Goal: Task Accomplishment & Management: Manage account settings

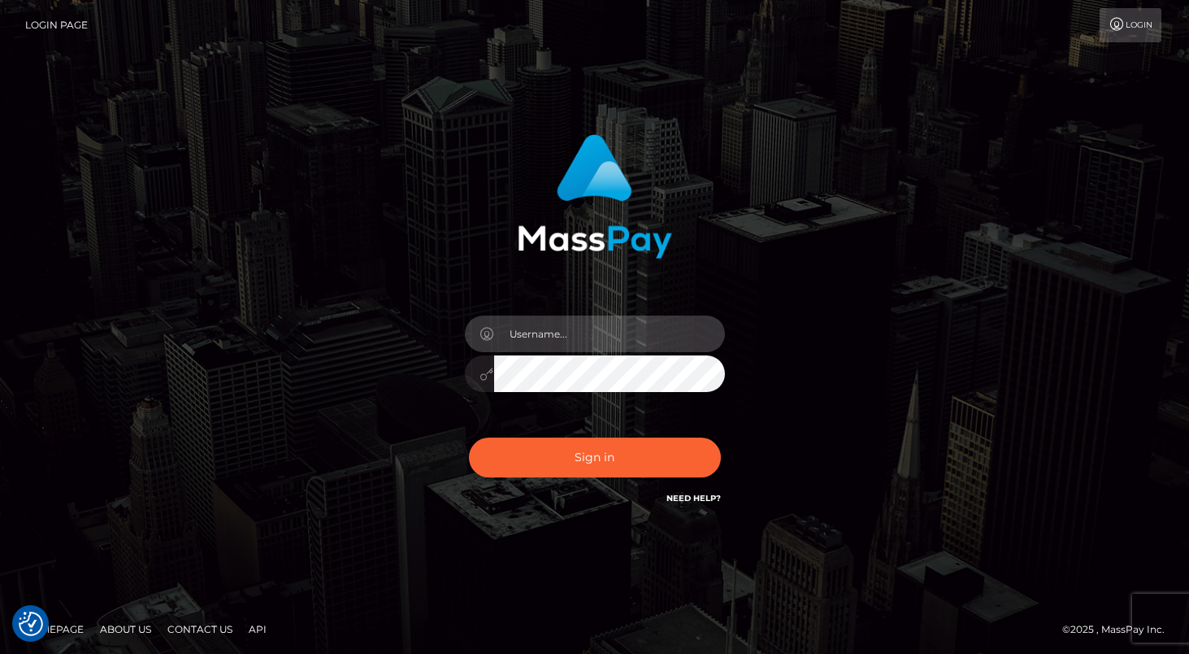
type input "[EMAIL_ADDRESS][DOMAIN_NAME]"
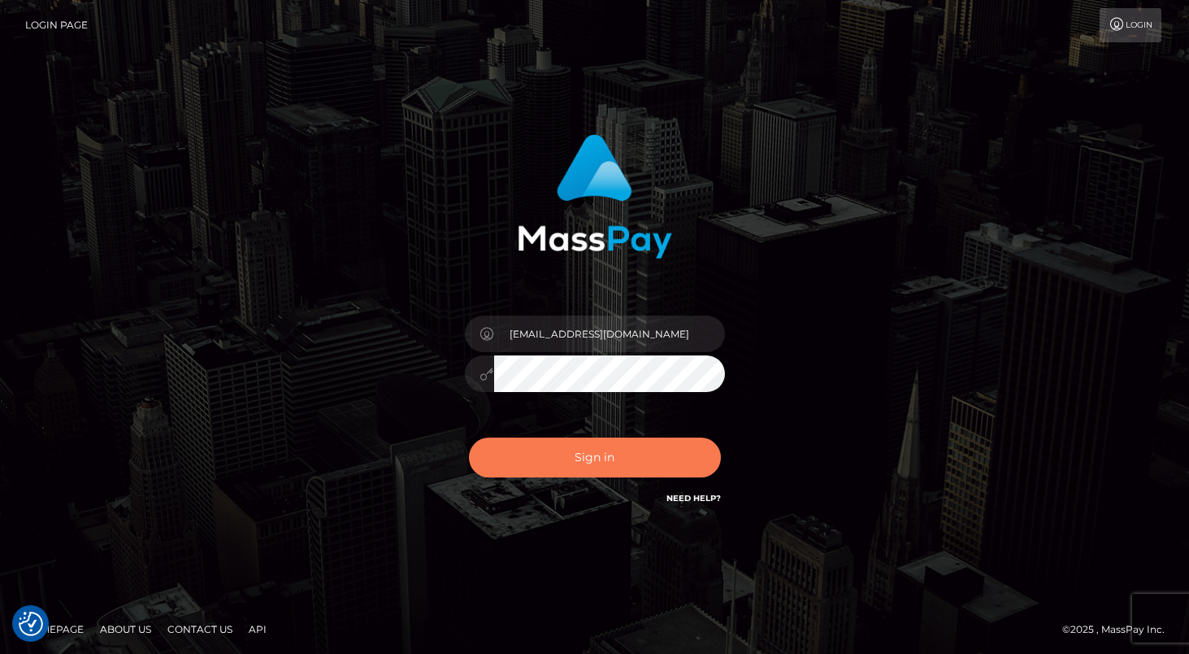
click at [560, 461] on button "Sign in" at bounding box center [595, 457] width 252 height 40
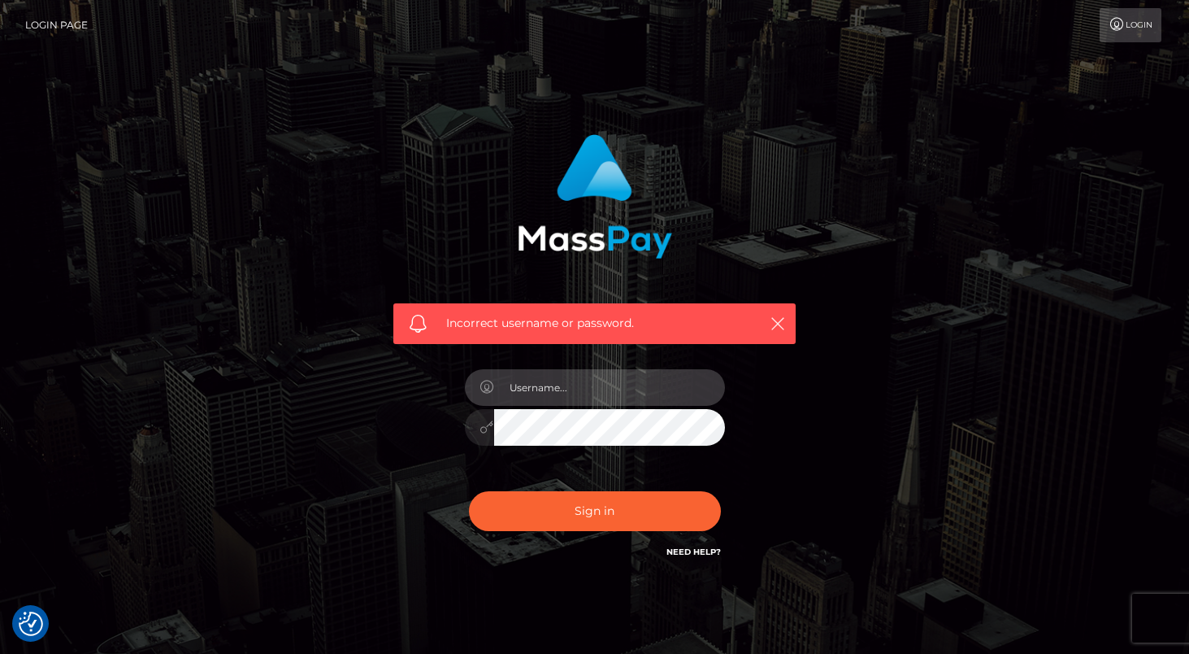
type input "[EMAIL_ADDRESS][DOMAIN_NAME]"
click at [594, 510] on button "Sign in" at bounding box center [595, 511] width 252 height 40
click at [785, 416] on div "Incorrect username or password." at bounding box center [594, 347] width 427 height 451
click at [700, 551] on link "Need Help?" at bounding box center [694, 551] width 54 height 11
click at [563, 388] on input "text" at bounding box center [609, 387] width 231 height 37
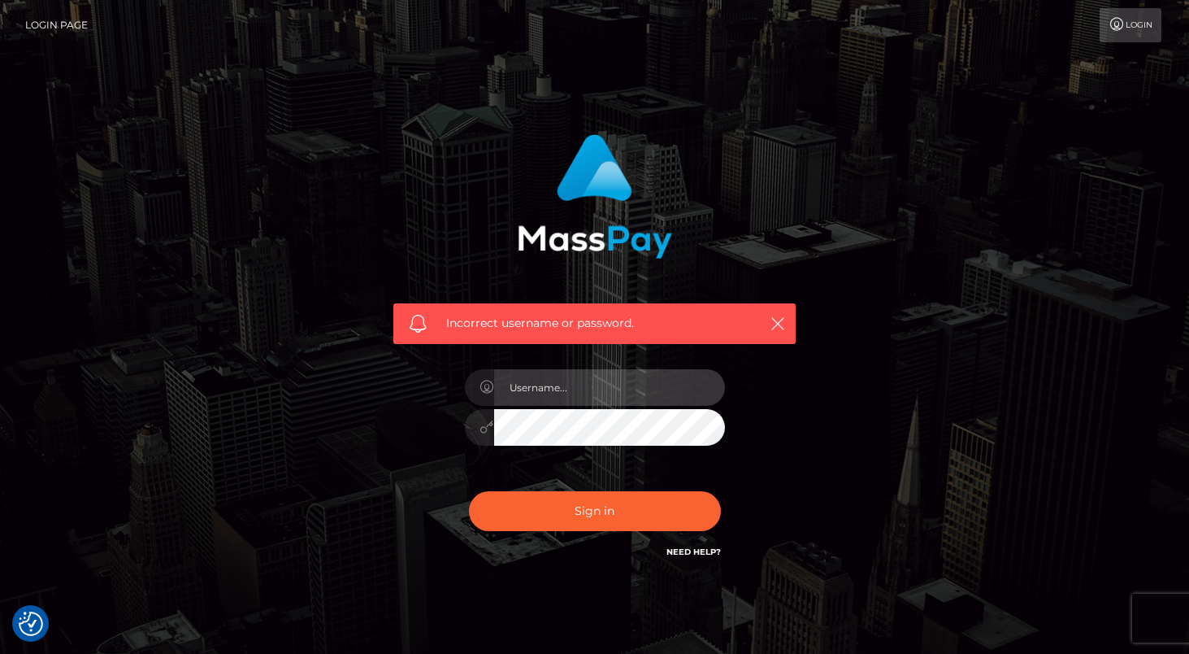
type input "[EMAIL_ADDRESS][DOMAIN_NAME]"
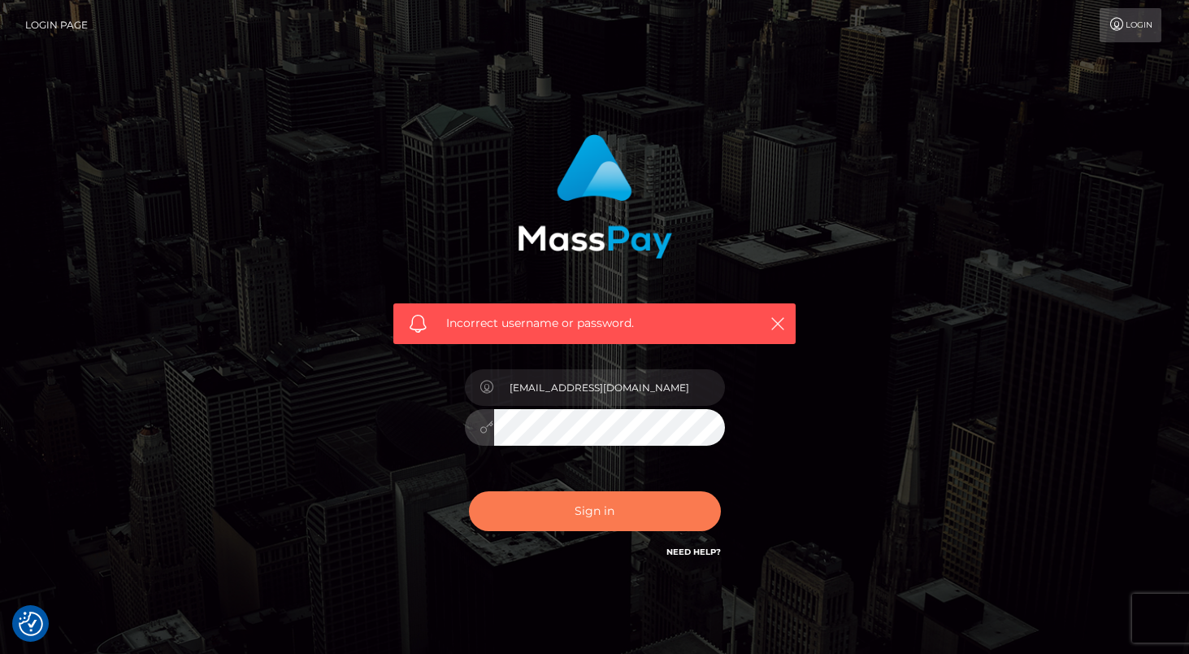
click at [580, 506] on button "Sign in" at bounding box center [595, 511] width 252 height 40
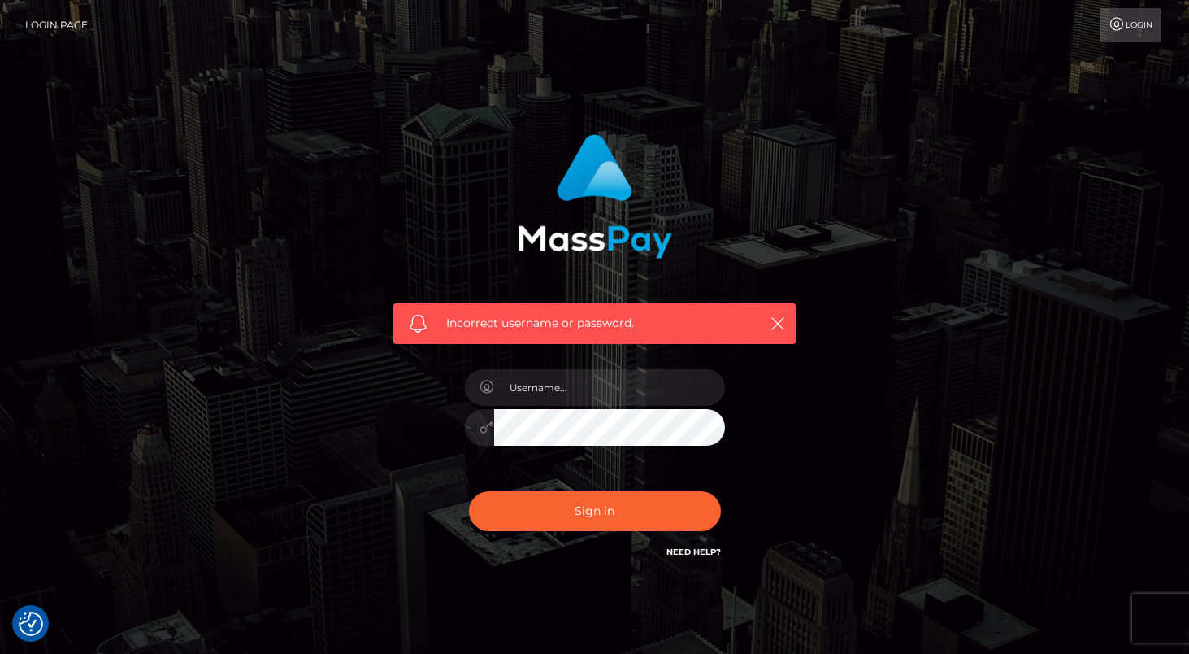
click at [861, 339] on div "Incorrect username or password." at bounding box center [595, 355] width 927 height 467
click at [1132, 24] on link "Login" at bounding box center [1131, 25] width 62 height 34
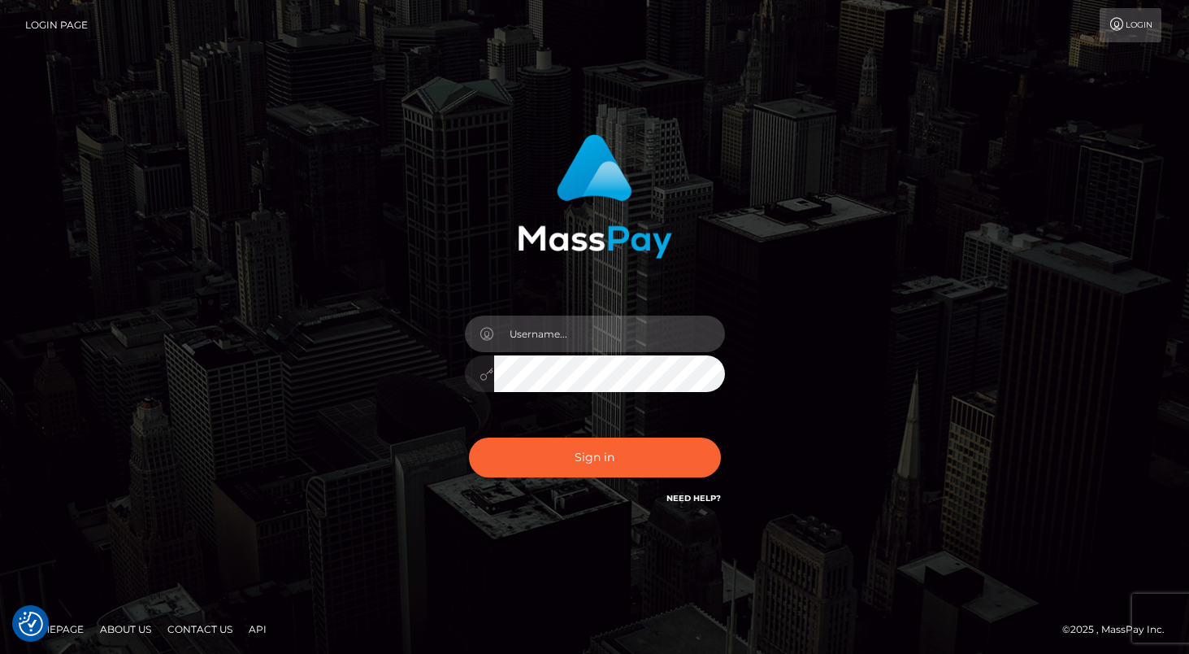
type input "[EMAIL_ADDRESS][DOMAIN_NAME]"
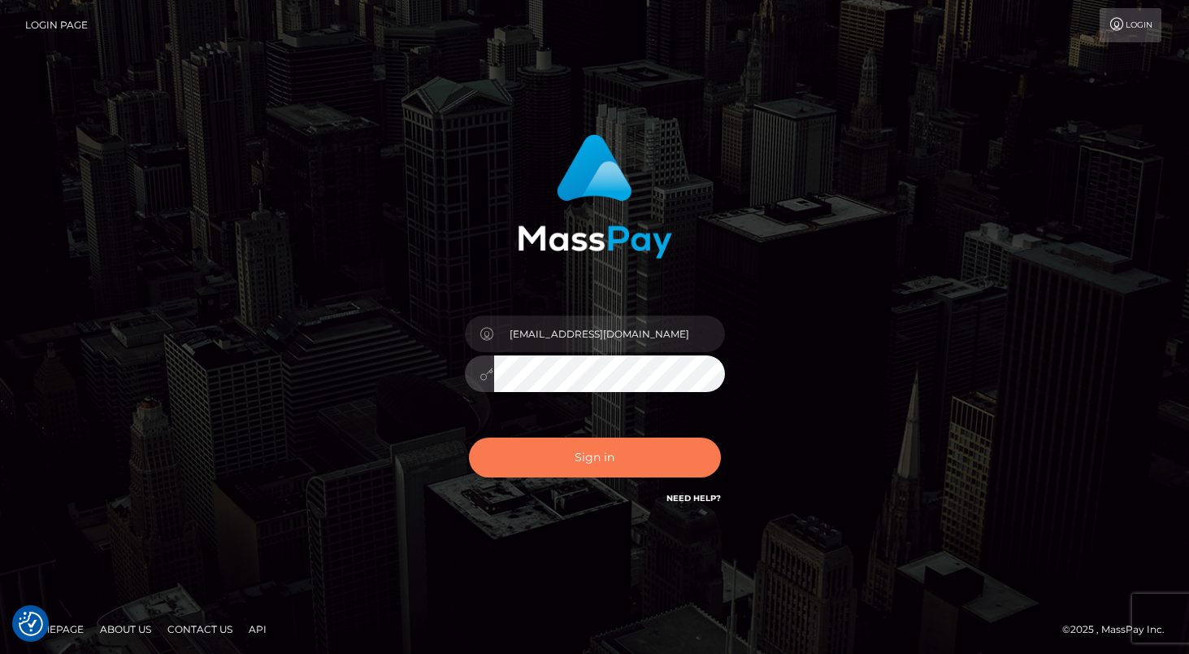
click at [633, 455] on button "Sign in" at bounding box center [595, 457] width 252 height 40
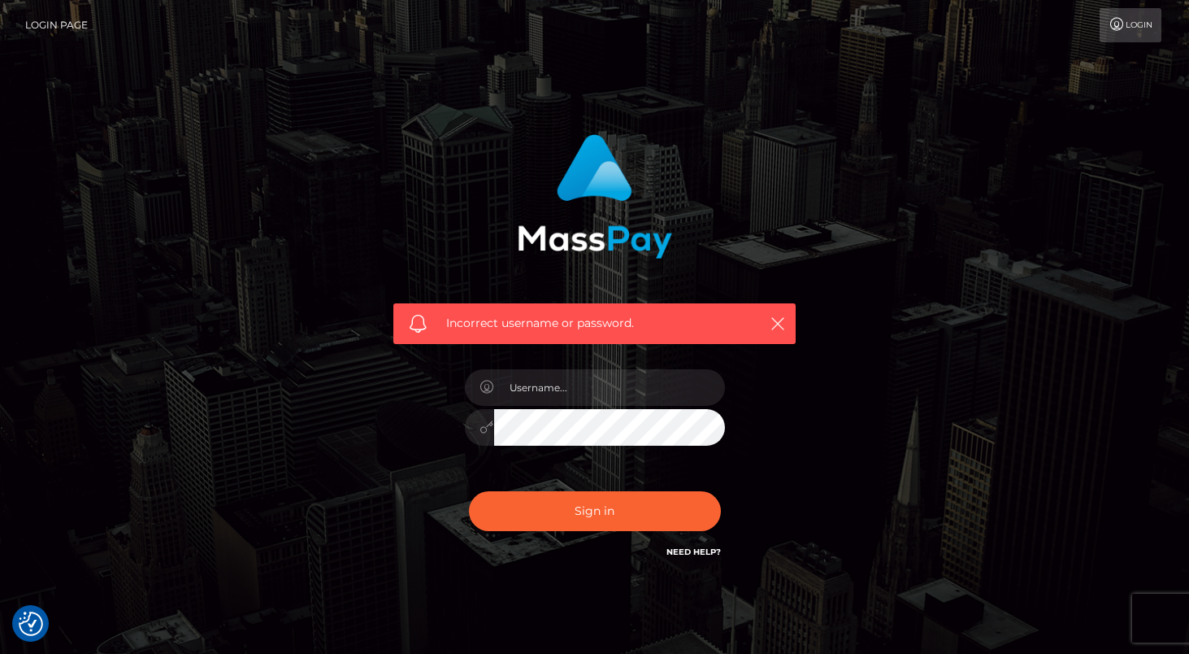
click at [940, 428] on div "Incorrect username or password." at bounding box center [595, 355] width 927 height 467
